Goal: Task Accomplishment & Management: Use online tool/utility

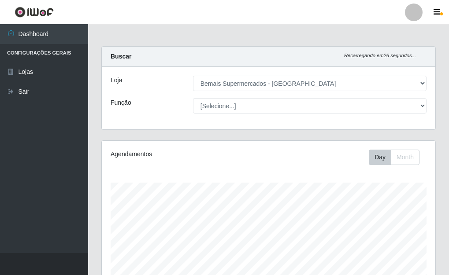
select select "249"
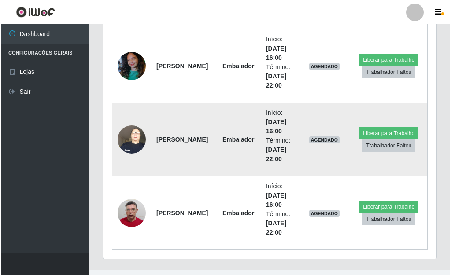
scroll to position [593, 0]
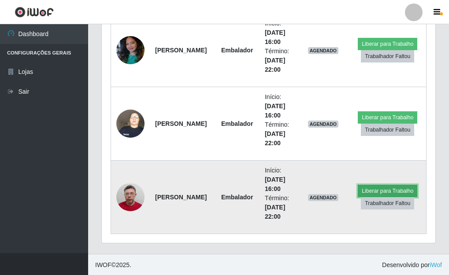
click at [374, 186] on button "Liberar para Trabalho" at bounding box center [386, 191] width 59 height 12
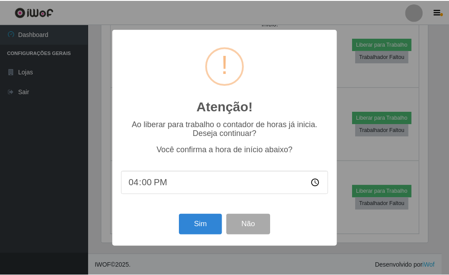
scroll to position [183, 328]
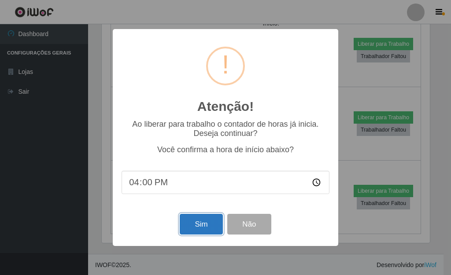
click at [203, 234] on button "Sim" at bounding box center [201, 224] width 43 height 21
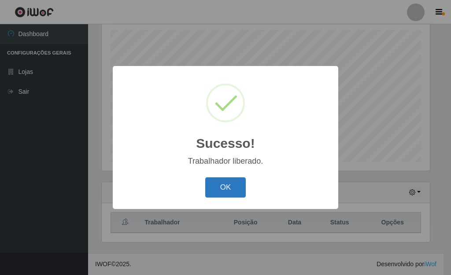
click at [231, 182] on button "OK" at bounding box center [225, 187] width 41 height 21
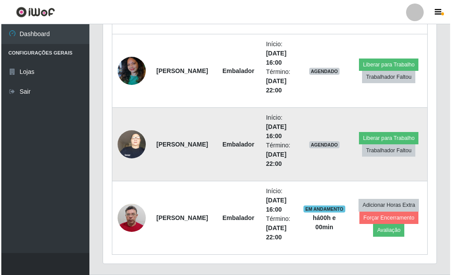
scroll to position [594, 0]
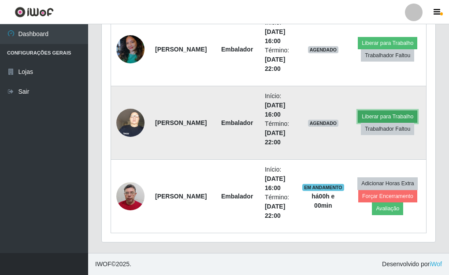
click at [374, 112] on button "Liberar para Trabalho" at bounding box center [386, 117] width 59 height 12
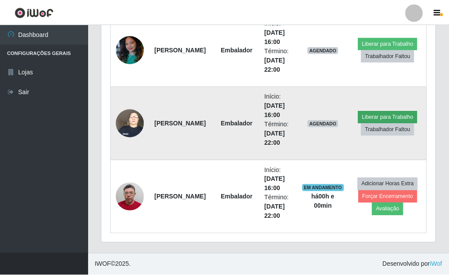
scroll to position [183, 328]
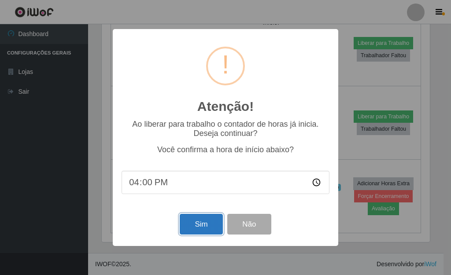
click at [194, 224] on button "Sim" at bounding box center [201, 224] width 43 height 21
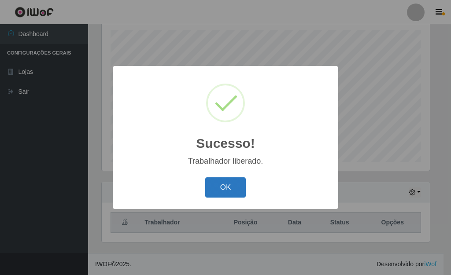
click at [215, 186] on button "OK" at bounding box center [225, 187] width 41 height 21
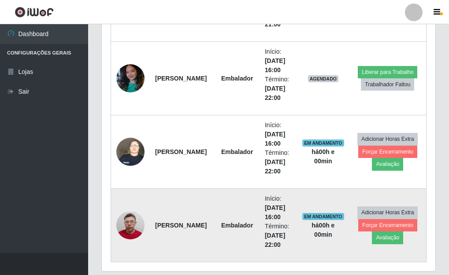
scroll to position [594, 0]
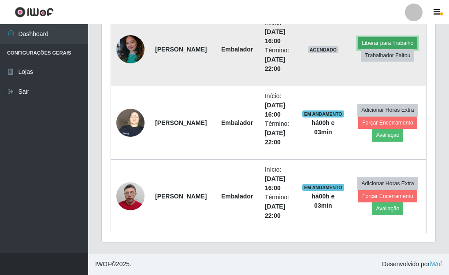
click at [387, 39] on button "Liberar para Trabalho" at bounding box center [386, 43] width 59 height 12
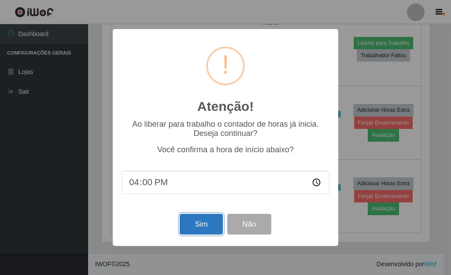
click at [203, 219] on button "Sim" at bounding box center [201, 224] width 43 height 21
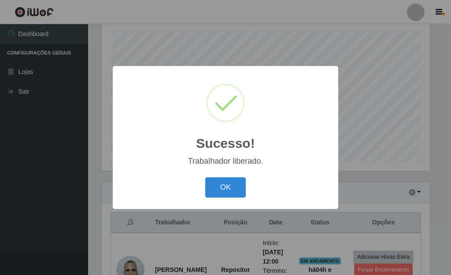
click at [233, 174] on div "Sucesso! × Trabalhador liberado. OK Cancel" at bounding box center [225, 137] width 225 height 143
click at [231, 186] on button "OK" at bounding box center [225, 187] width 41 height 21
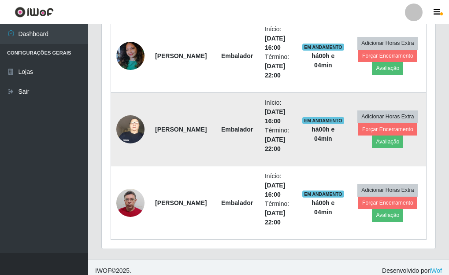
scroll to position [594, 0]
